Goal: Task Accomplishment & Management: Complete application form

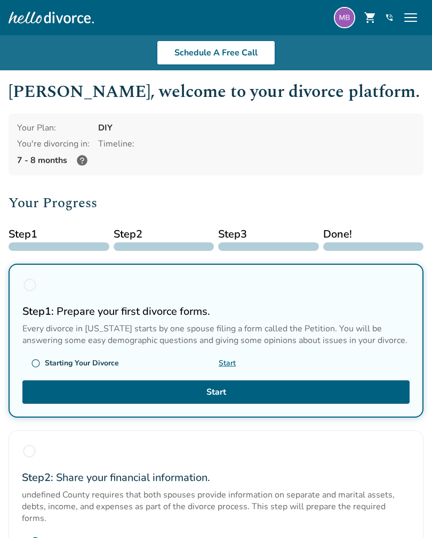
click at [340, 18] on img at bounding box center [344, 17] width 21 height 21
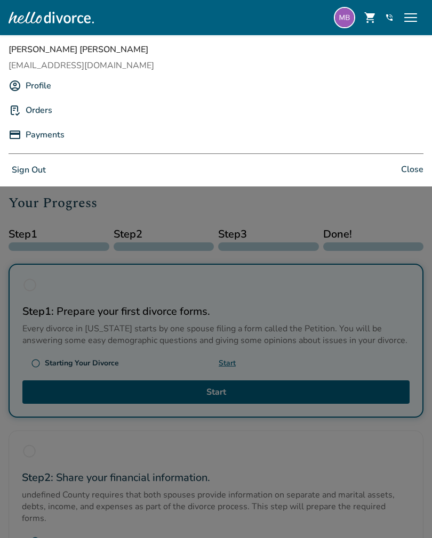
click at [340, 106] on div "Orders" at bounding box center [216, 110] width 415 height 20
click at [413, 173] on span "Close" at bounding box center [412, 170] width 22 height 15
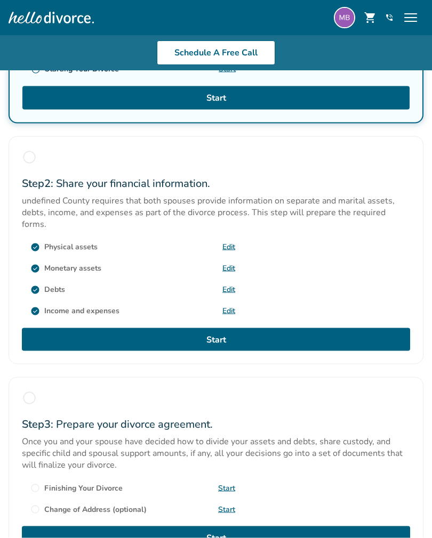
scroll to position [291, 0]
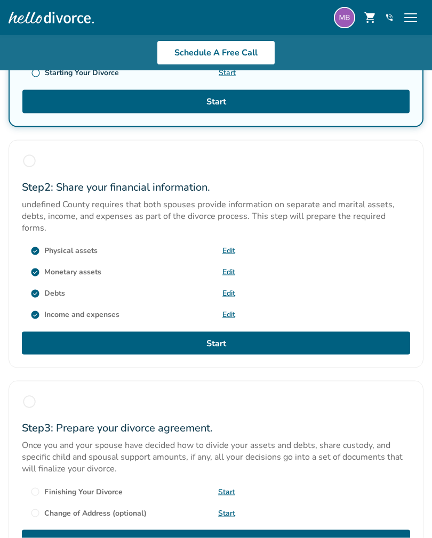
click at [34, 168] on span "radio_button_unchecked" at bounding box center [29, 161] width 15 height 15
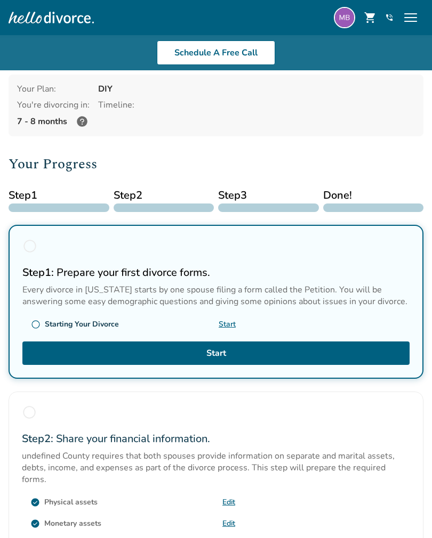
scroll to position [0, 0]
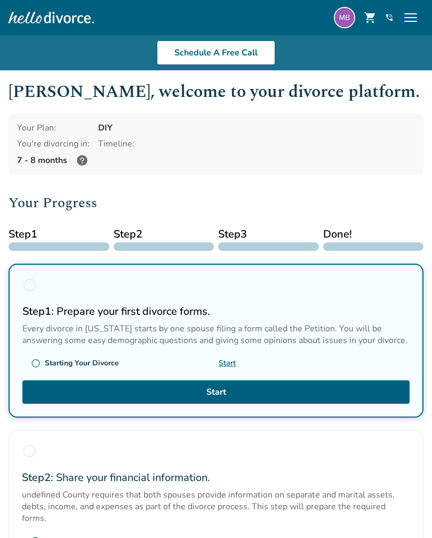
click at [405, 22] on span "menu" at bounding box center [410, 17] width 17 height 17
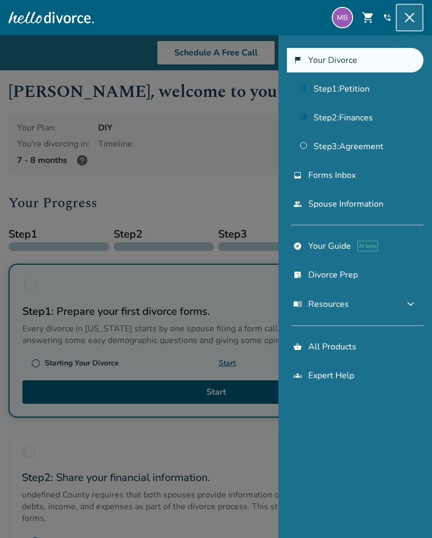
click at [361, 119] on link "Step 2 : Finances" at bounding box center [355, 118] width 136 height 25
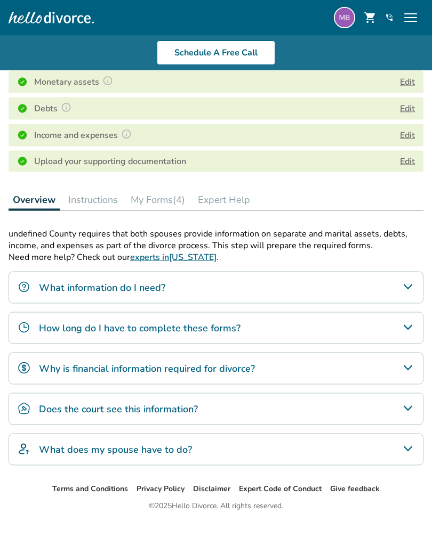
scroll to position [167, 0]
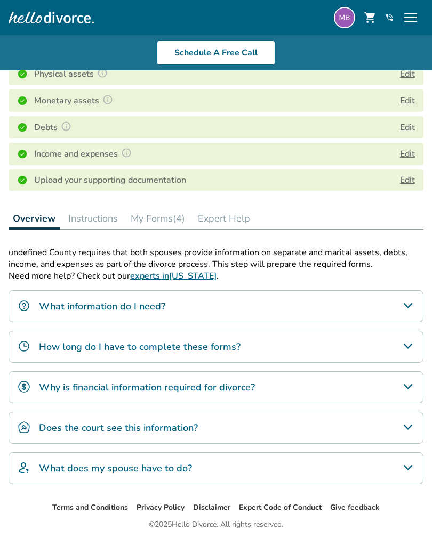
click at [96, 221] on button "Instructions" at bounding box center [93, 218] width 58 height 21
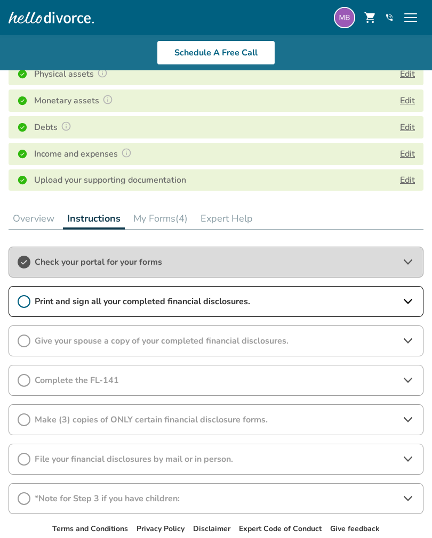
click at [28, 297] on icon at bounding box center [24, 301] width 13 height 13
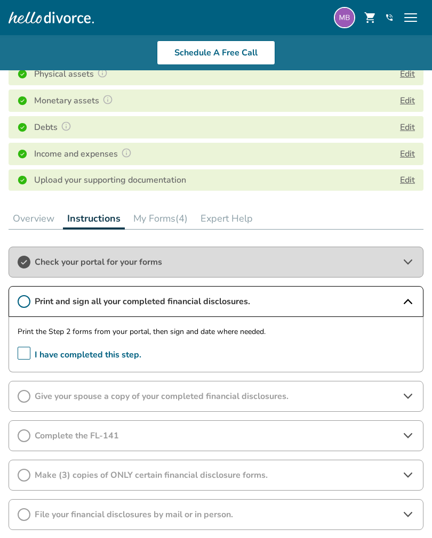
click at [23, 353] on span "I have completed this step." at bounding box center [80, 355] width 124 height 17
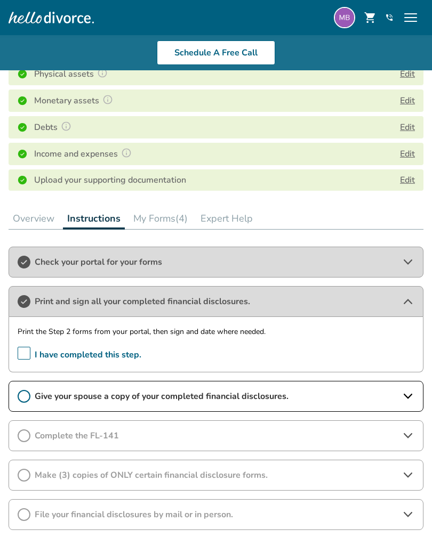
click at [406, 395] on icon at bounding box center [408, 396] width 9 height 5
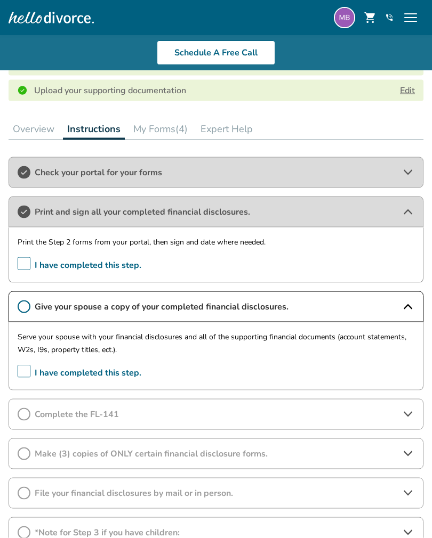
scroll to position [257, 0]
click at [22, 372] on span "I have completed this step." at bounding box center [80, 373] width 124 height 17
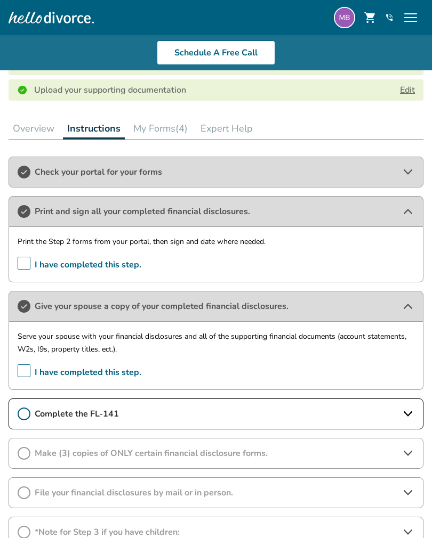
click at [408, 413] on icon at bounding box center [407, 414] width 13 height 13
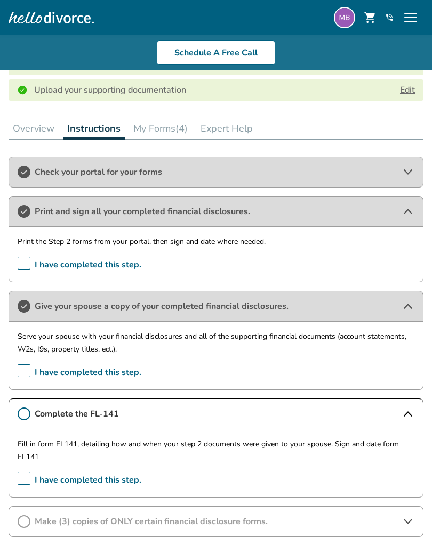
click at [23, 475] on span "I have completed this step." at bounding box center [80, 480] width 124 height 17
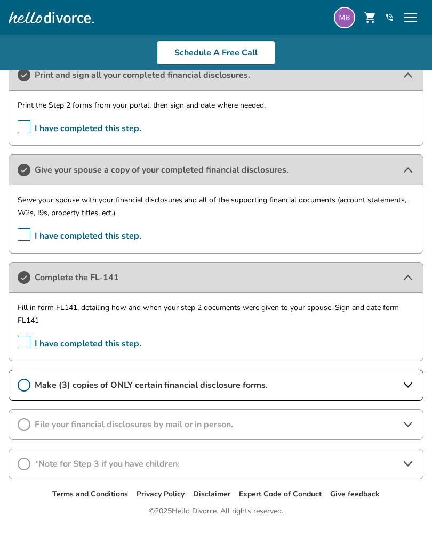
scroll to position [401, 0]
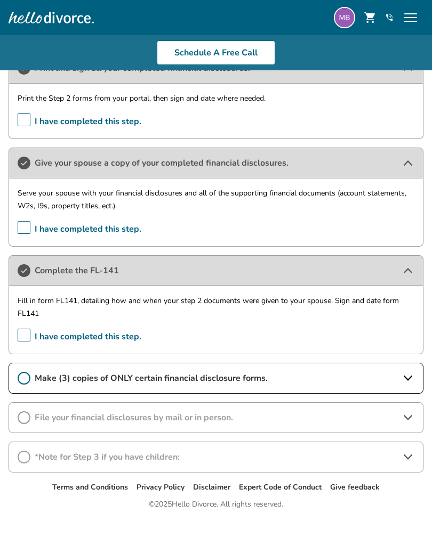
click at [405, 379] on icon at bounding box center [407, 378] width 13 height 13
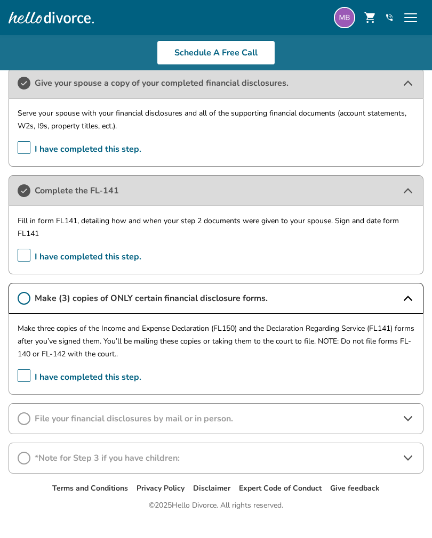
scroll to position [482, 0]
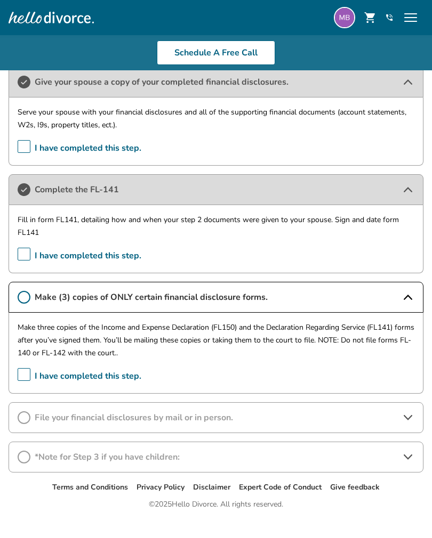
click at [410, 413] on icon at bounding box center [407, 418] width 13 height 13
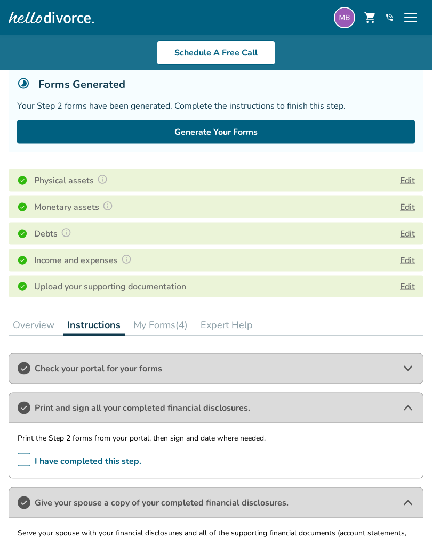
scroll to position [0, 0]
